Goal: Task Accomplishment & Management: Use online tool/utility

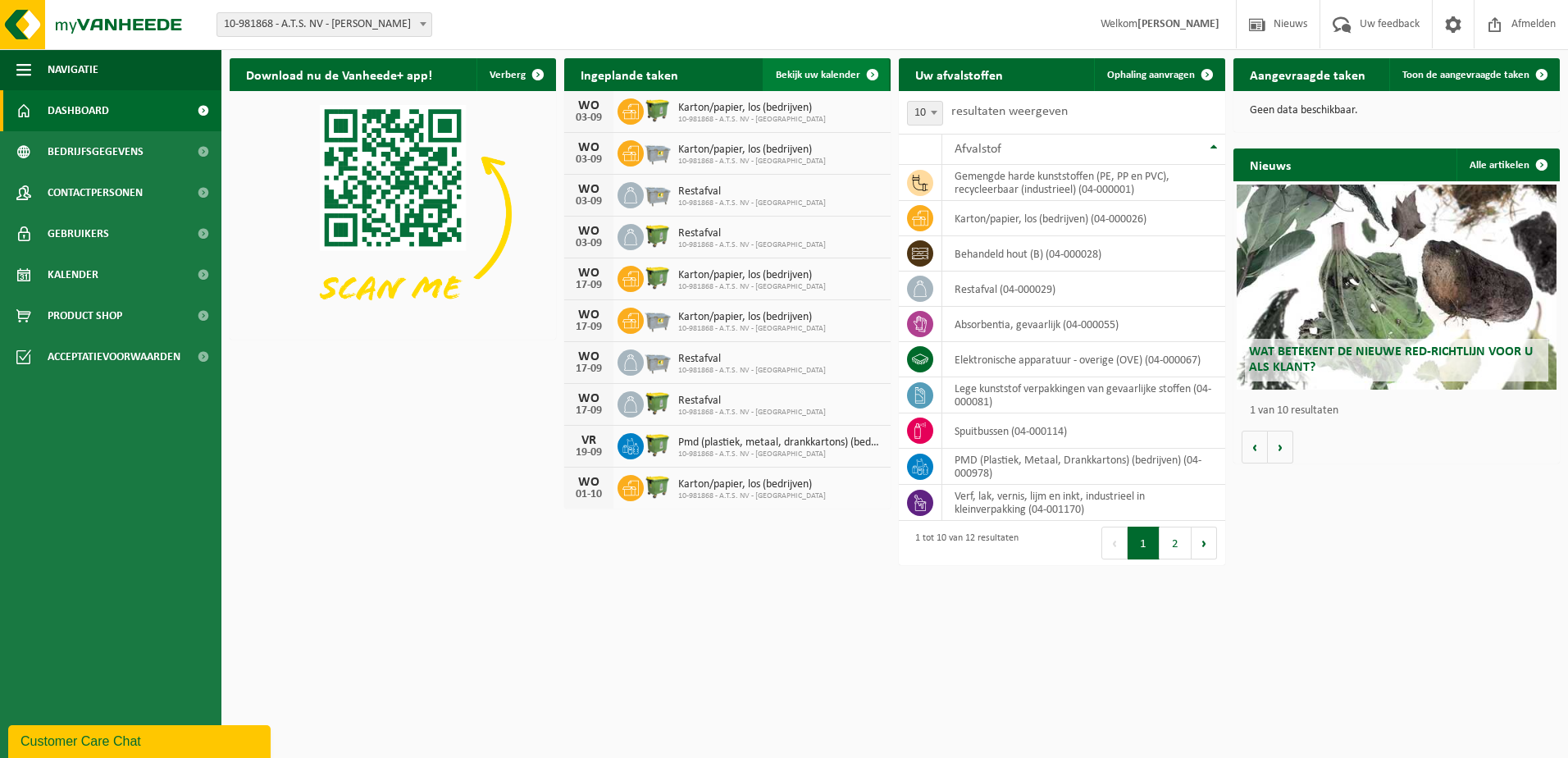
click at [797, 88] on link "Bekijk uw kalender" at bounding box center [825, 74] width 126 height 33
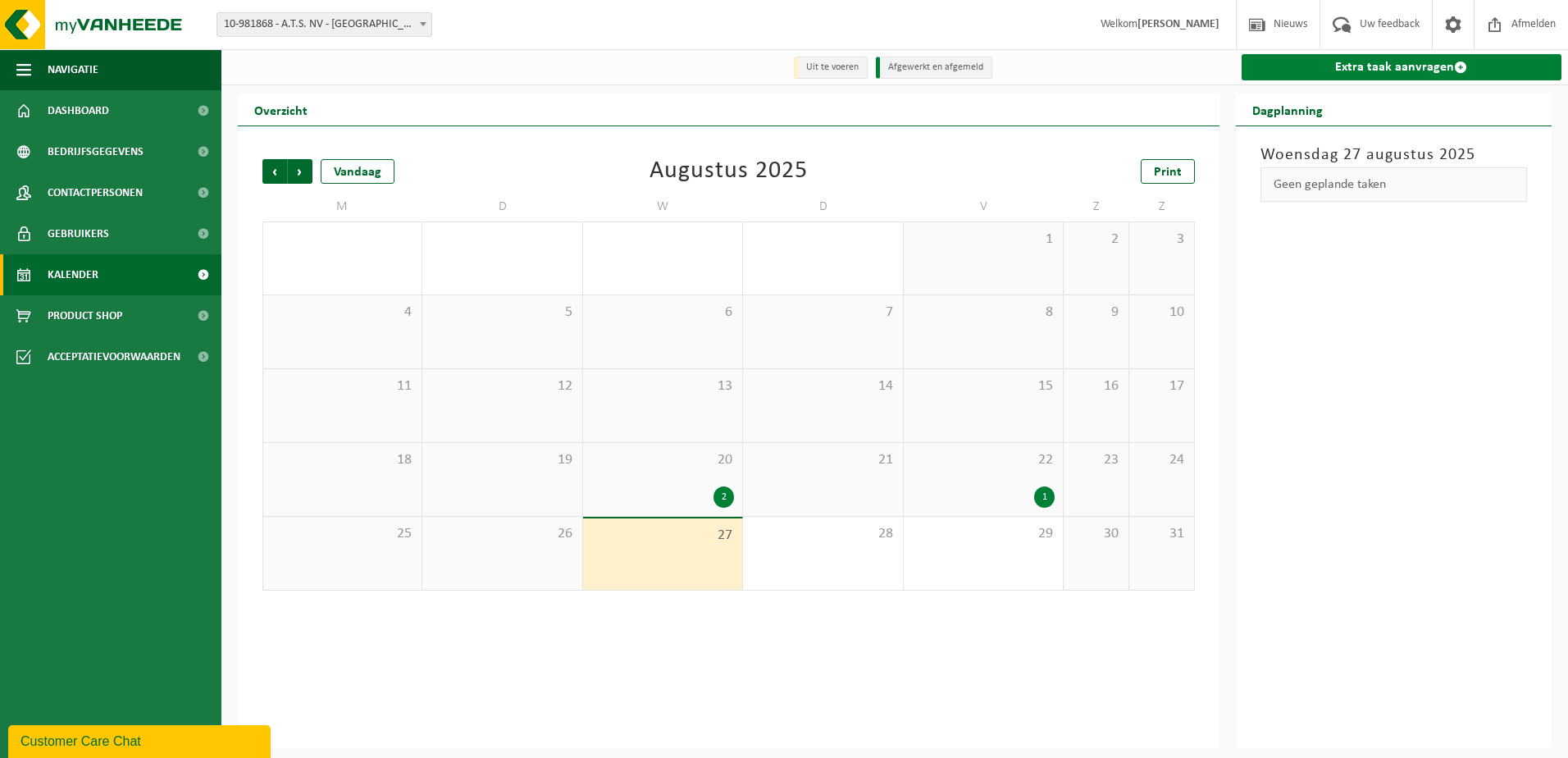
click at [1351, 69] on link "Extra taak aanvragen" at bounding box center [1401, 67] width 321 height 26
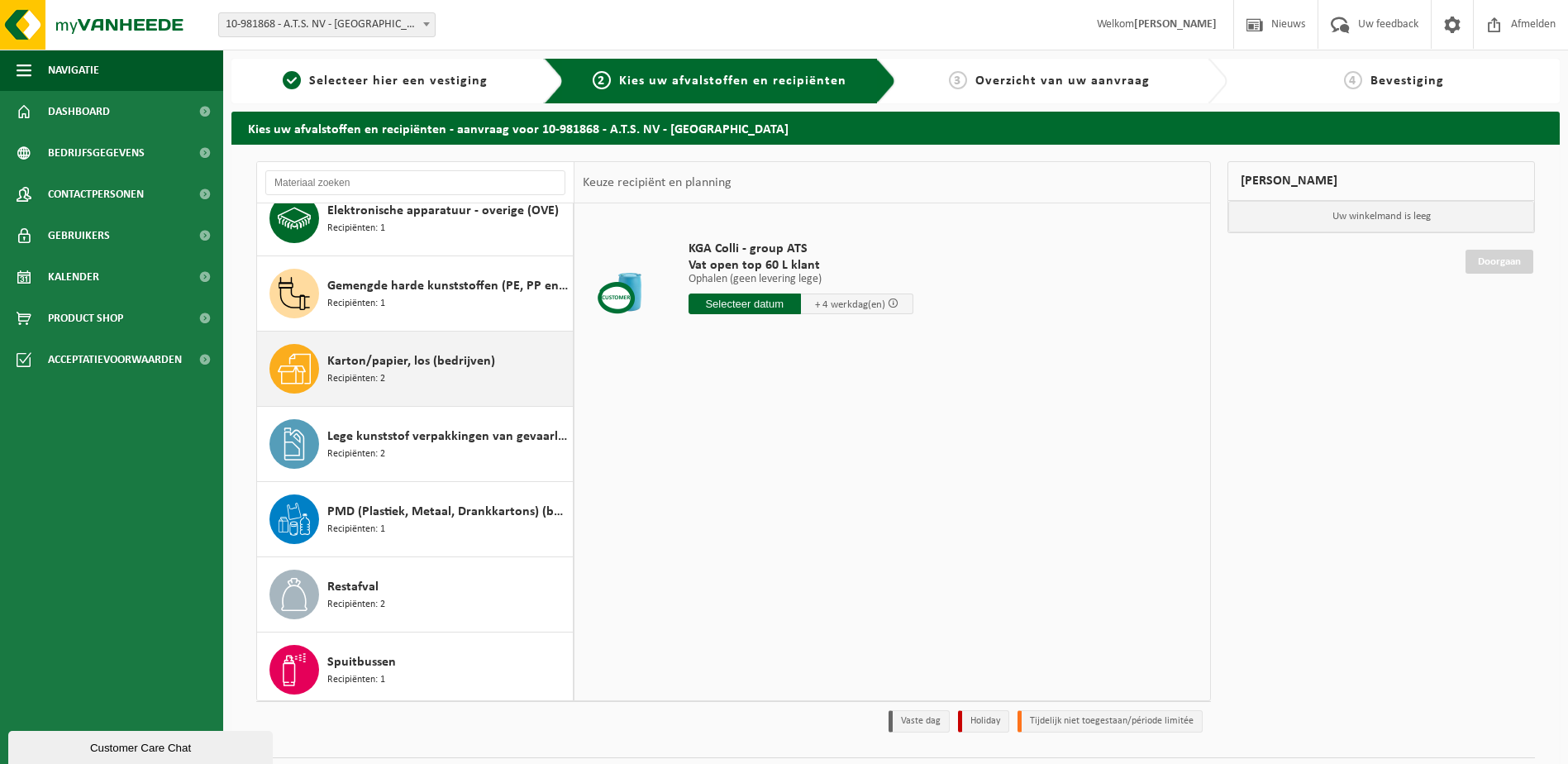
click at [435, 391] on div "Karton/papier, los (bedrijven) Recipiënten: 2" at bounding box center [448, 368] width 241 height 49
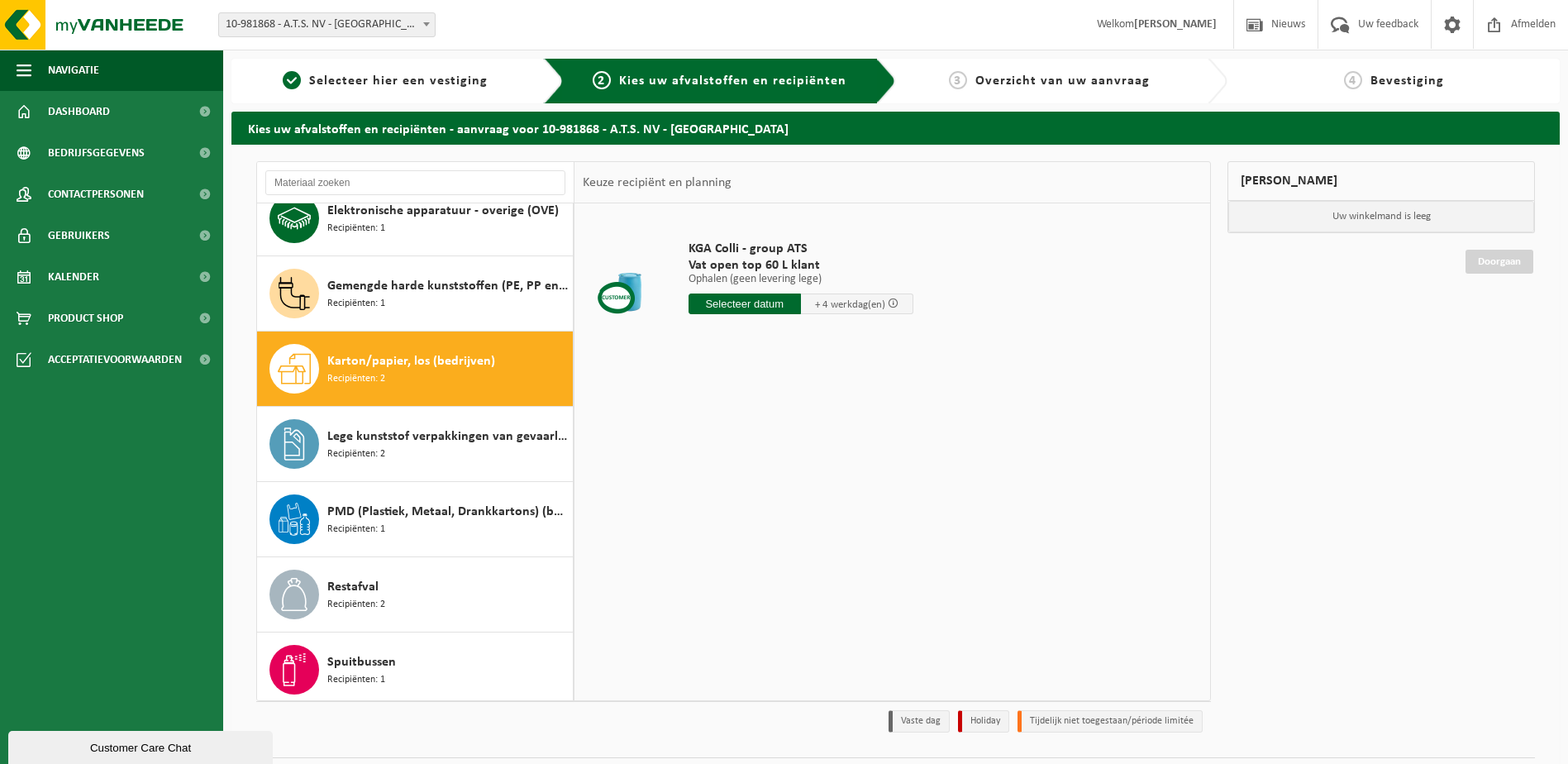
scroll to position [330, 0]
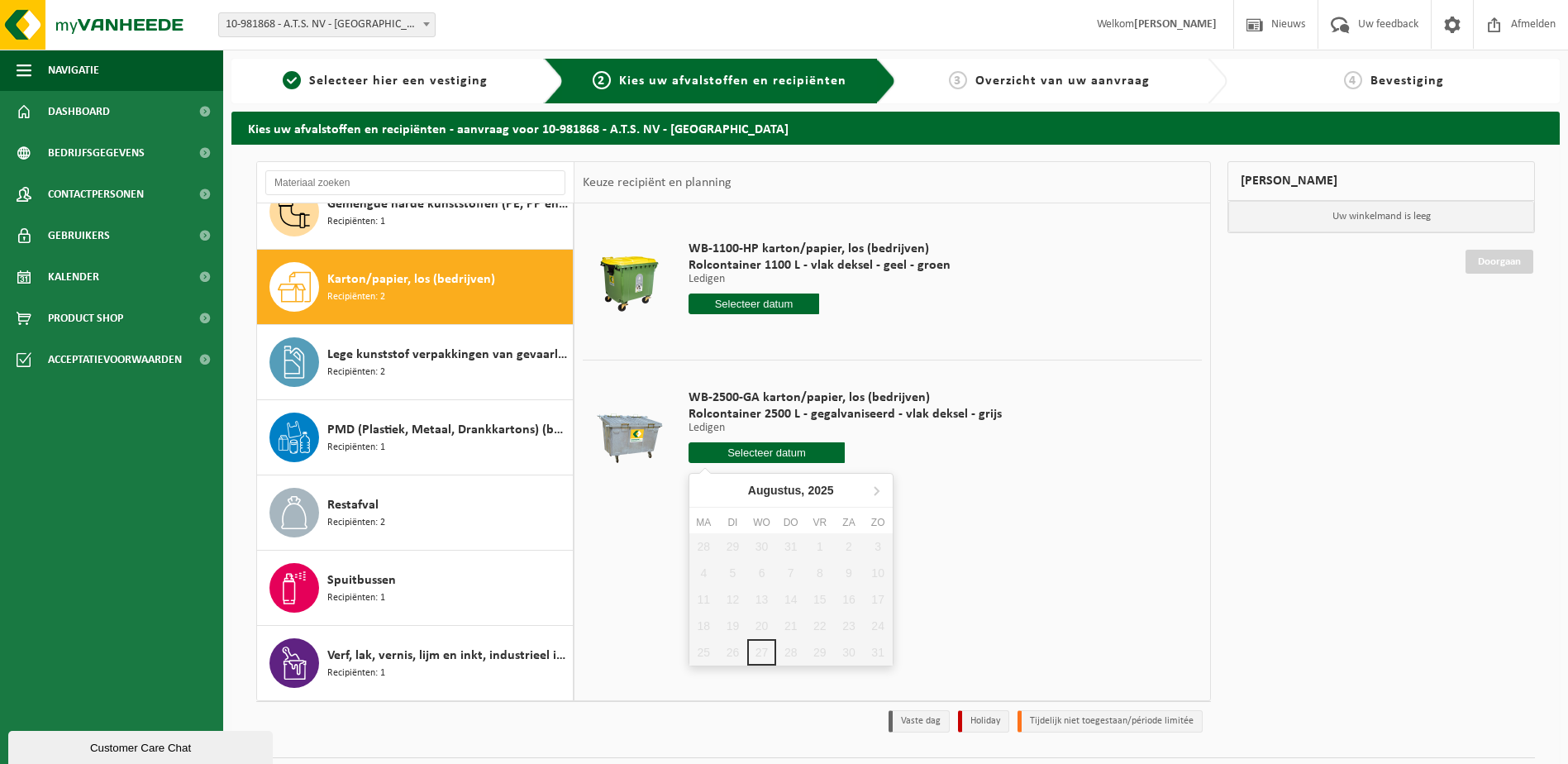
click at [732, 451] on input "text" at bounding box center [767, 453] width 157 height 20
click at [869, 489] on icon at bounding box center [876, 489] width 26 height 26
click at [985, 463] on div "WB-2500-GA karton/papier, los (bedrijven) Rolcontainer 2500 L - gegalvaniseerd …" at bounding box center [845, 430] width 330 height 115
